Goal: Browse casually: Explore the website without a specific task or goal

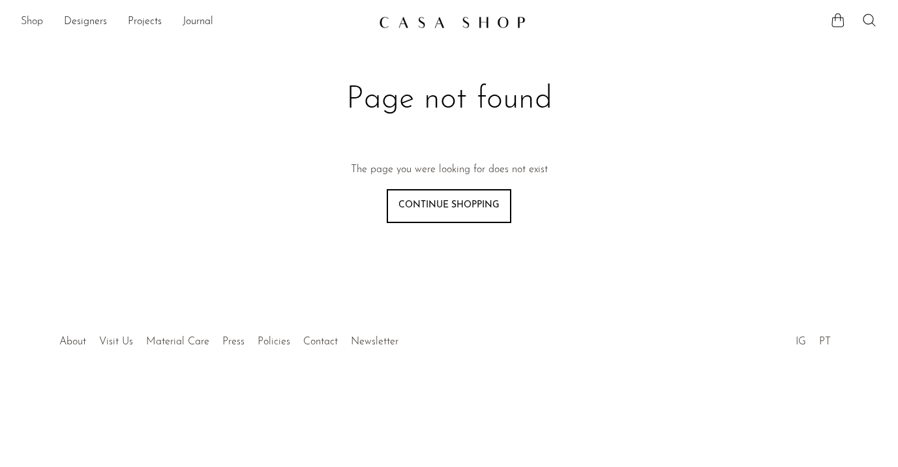
click at [27, 22] on link "Shop" at bounding box center [32, 22] width 22 height 17
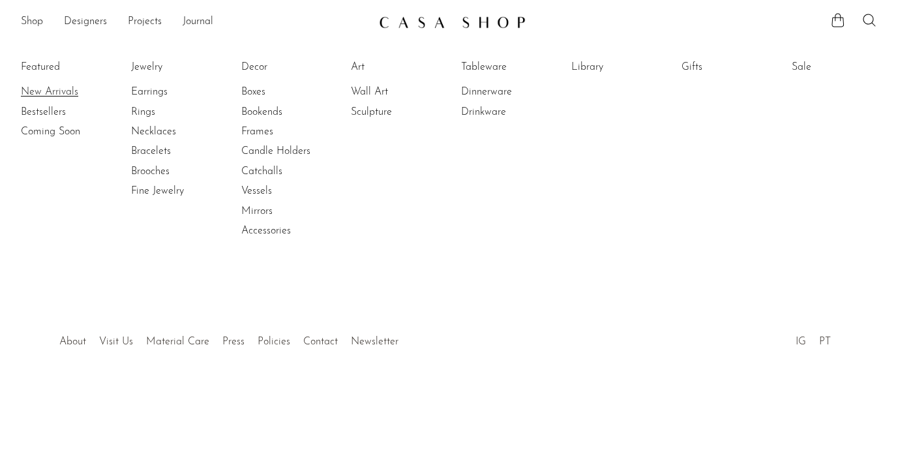
click at [44, 85] on link "New Arrivals" at bounding box center [70, 92] width 98 height 14
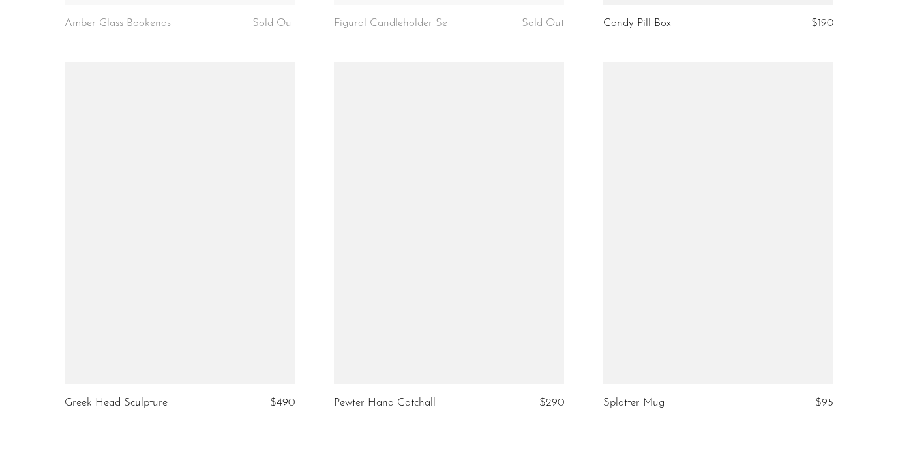
scroll to position [4555, 0]
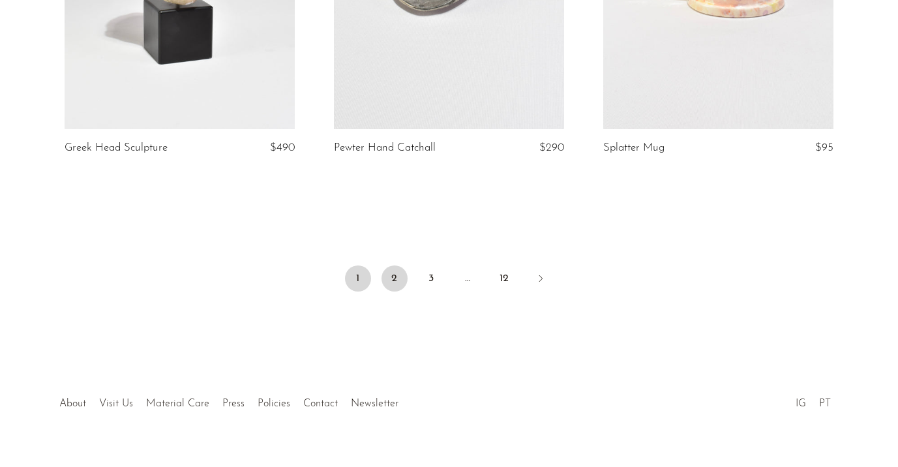
click at [400, 265] on link "2" at bounding box center [395, 278] width 26 height 26
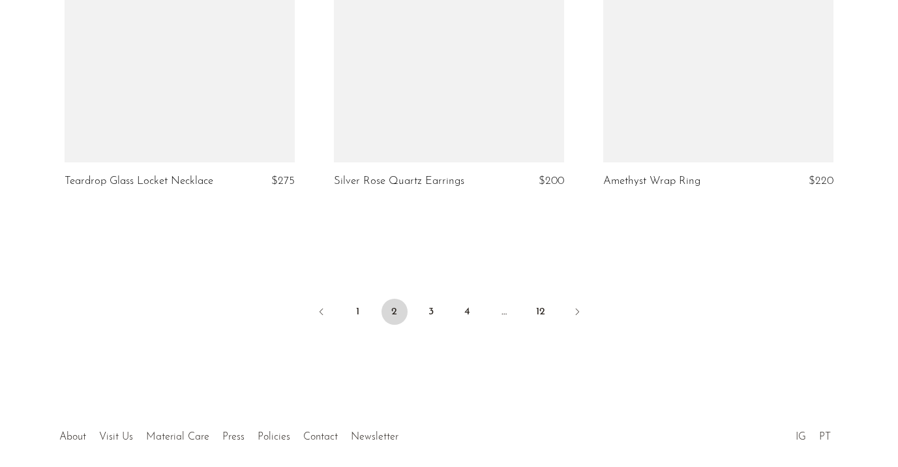
scroll to position [4523, 0]
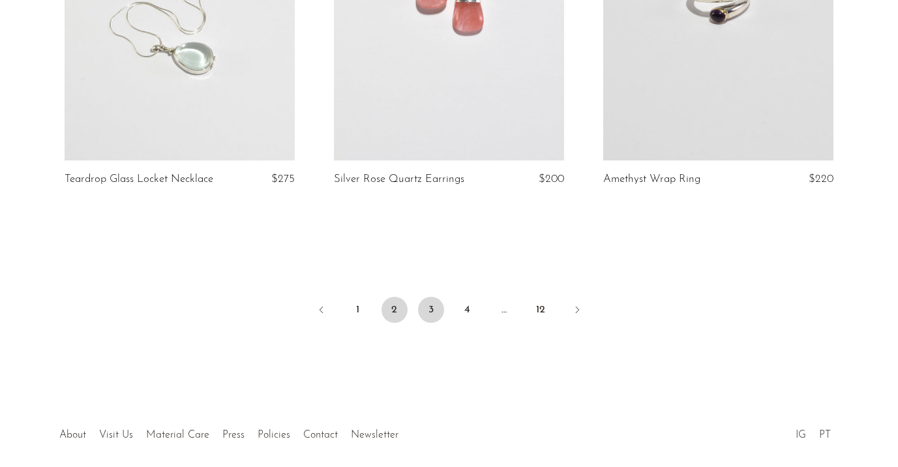
click at [425, 300] on link "3" at bounding box center [431, 310] width 26 height 26
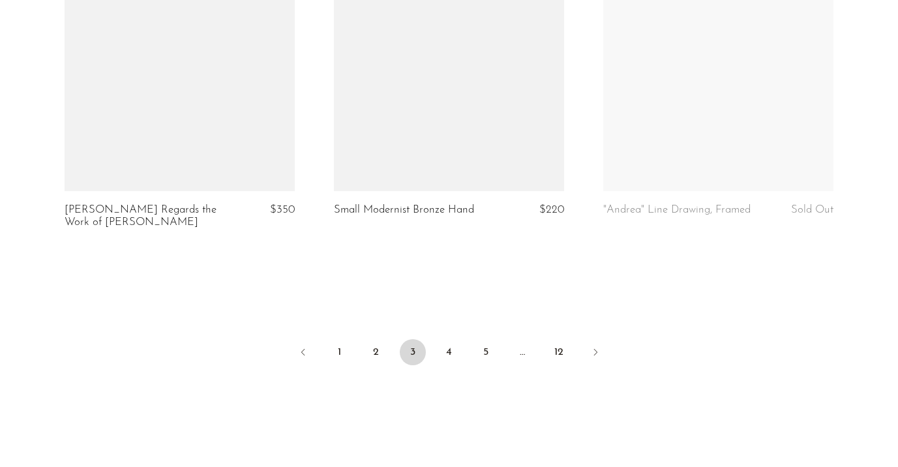
scroll to position [4578, 0]
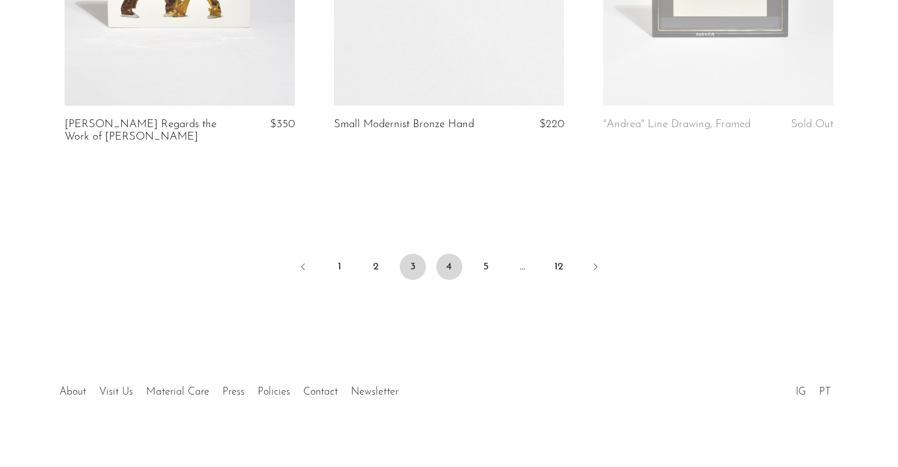
click at [444, 254] on link "4" at bounding box center [449, 267] width 26 height 26
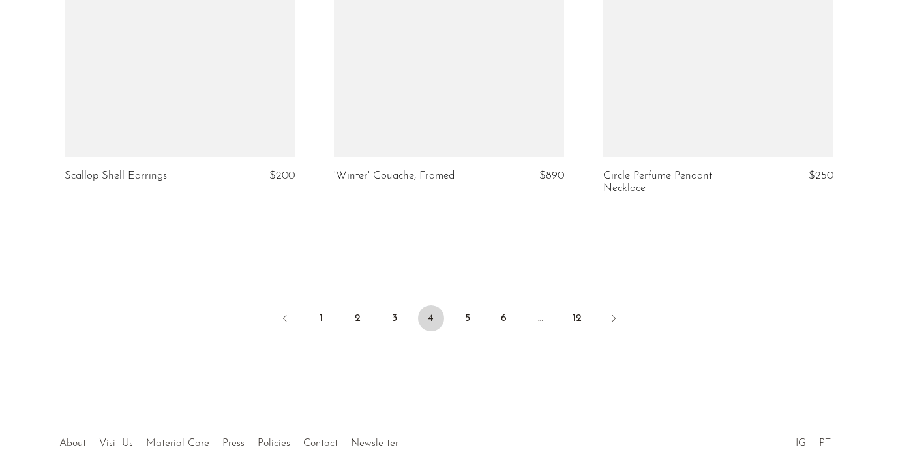
scroll to position [4566, 0]
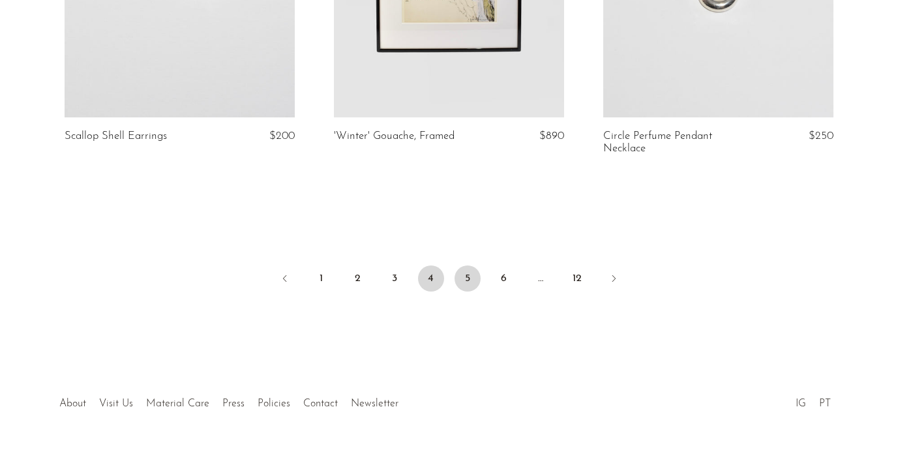
click at [471, 265] on link "5" at bounding box center [468, 278] width 26 height 26
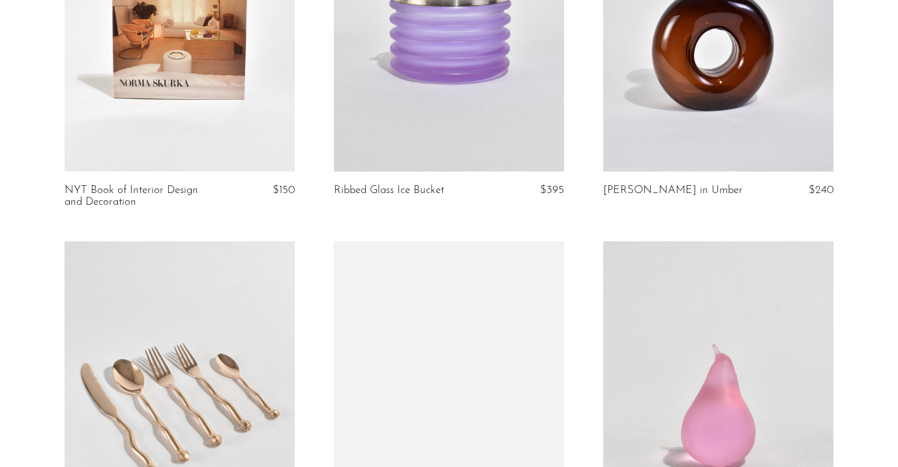
scroll to position [4578, 0]
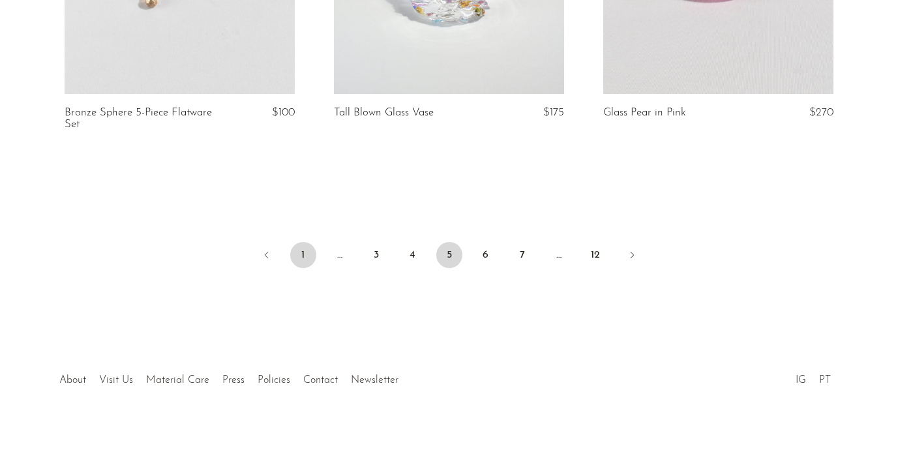
click at [303, 254] on link "1" at bounding box center [303, 255] width 26 height 26
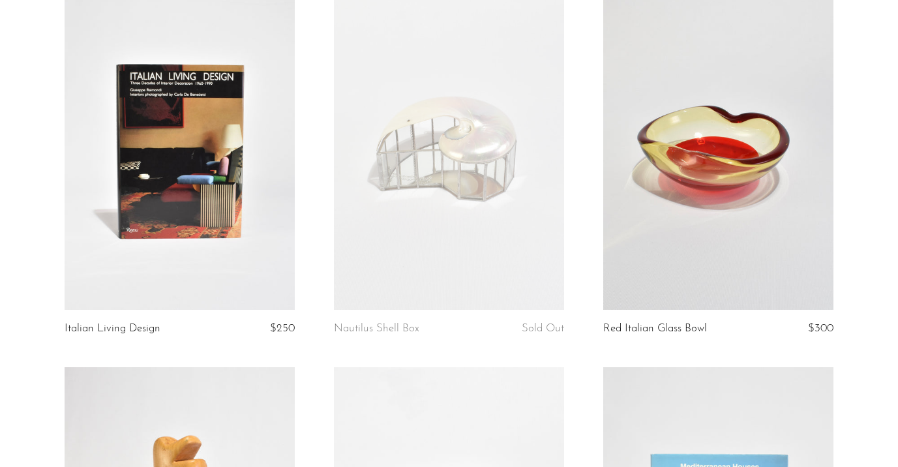
scroll to position [911, 0]
